Goal: Find specific page/section

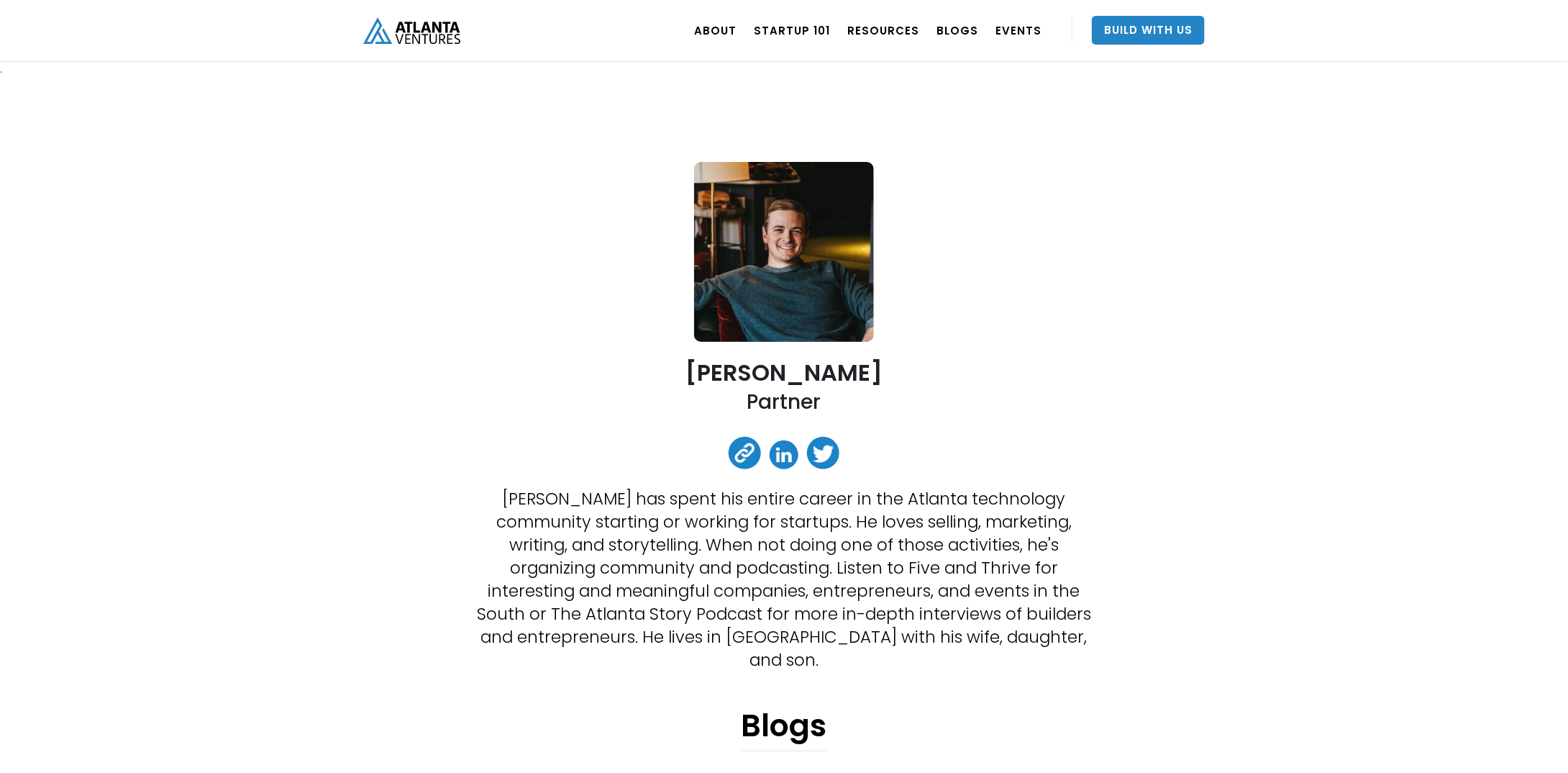
click at [430, 30] on img "home" at bounding box center [411, 30] width 97 height 27
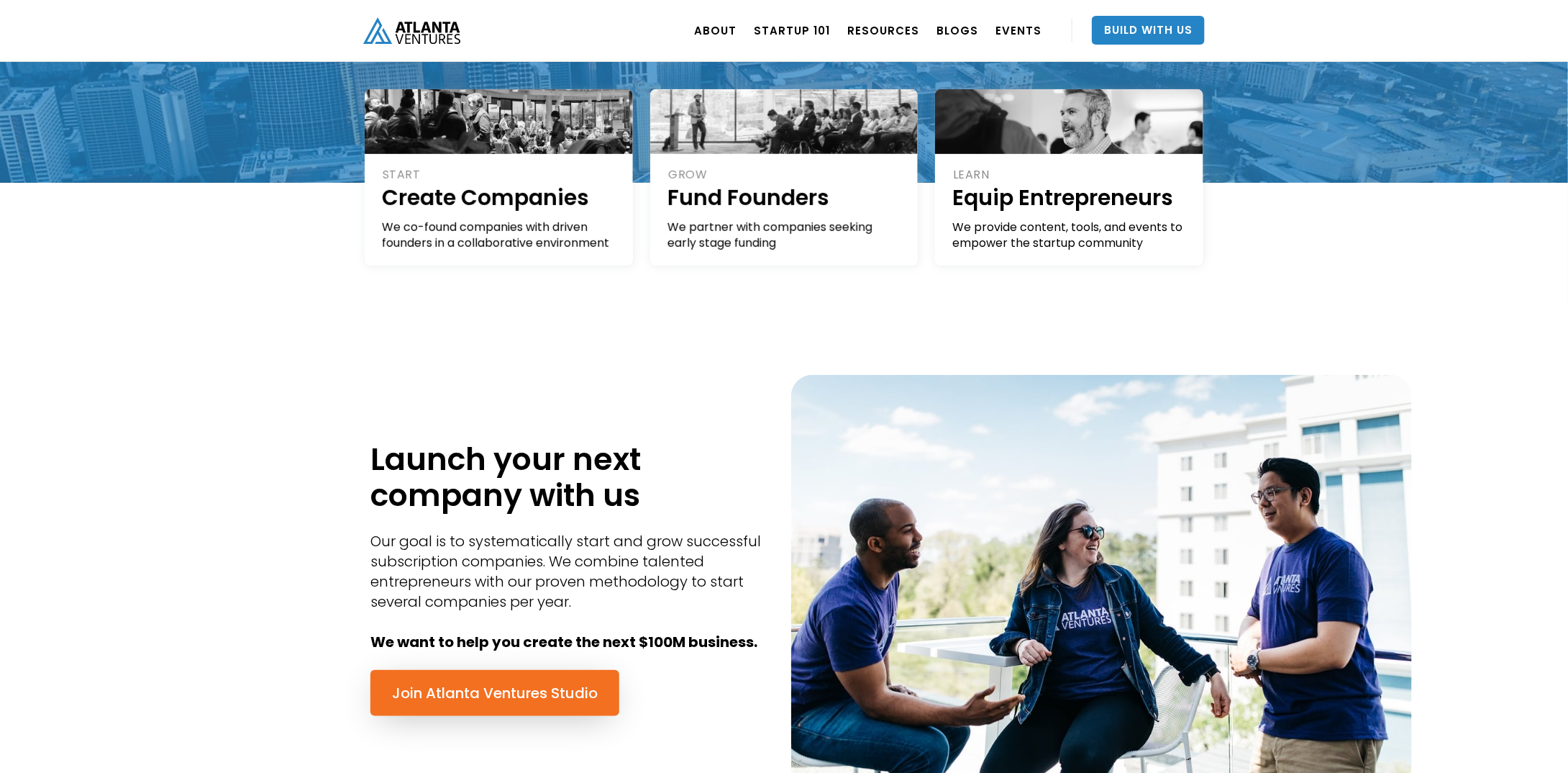
scroll to position [216, 0]
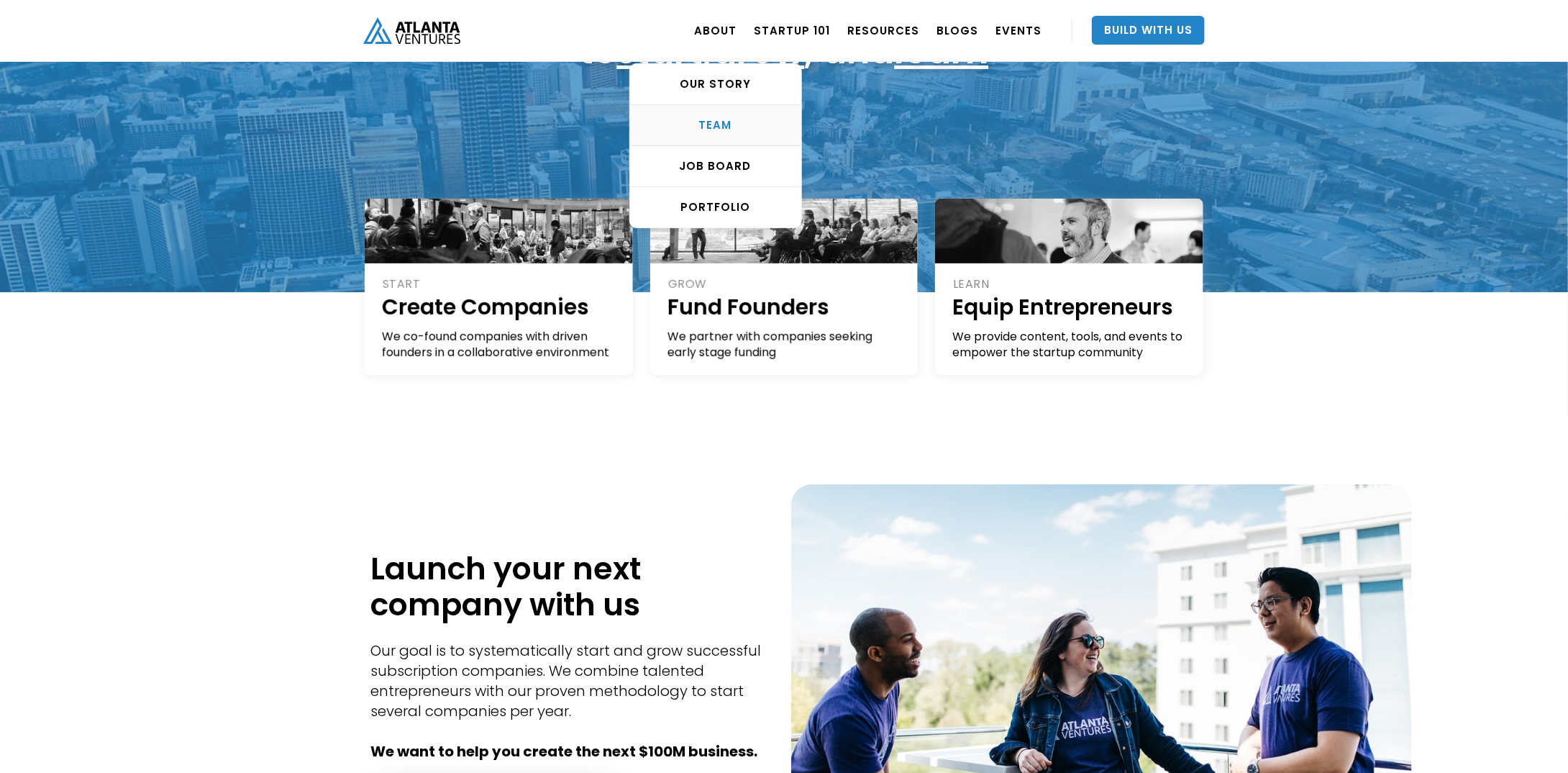
click at [737, 121] on div "TEAM" at bounding box center [715, 125] width 171 height 14
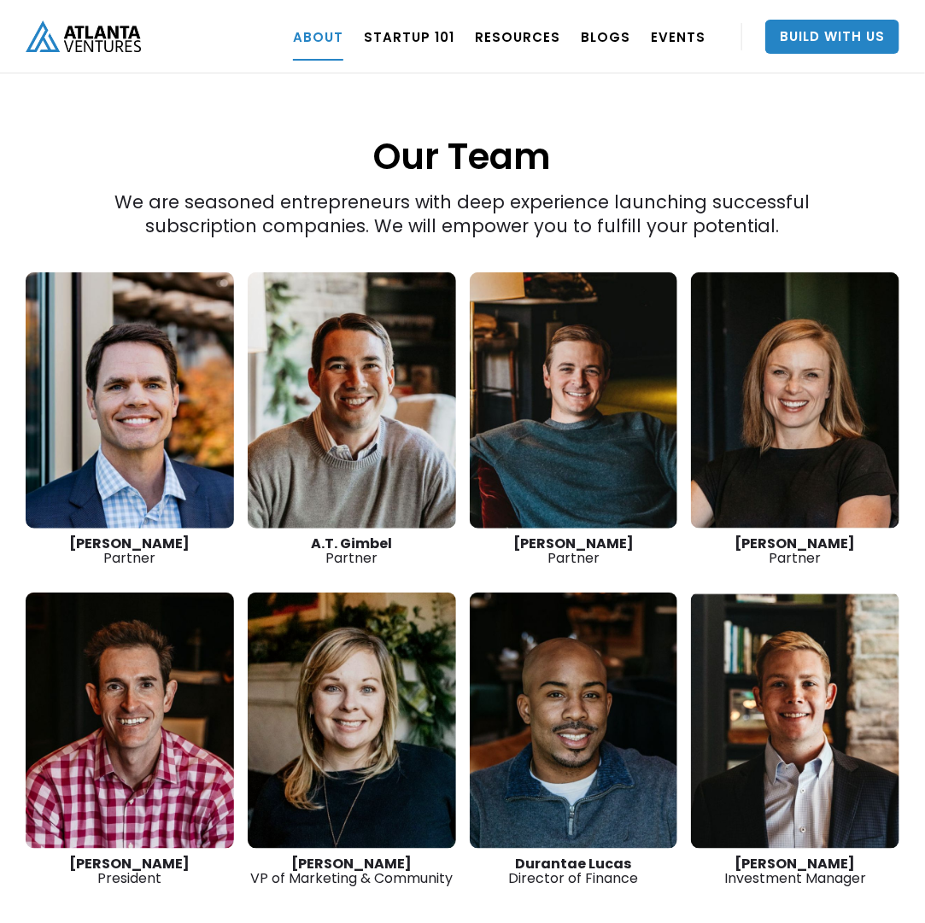
scroll to position [2341, 0]
